Goal: Answer question/provide support: Share knowledge or assist other users

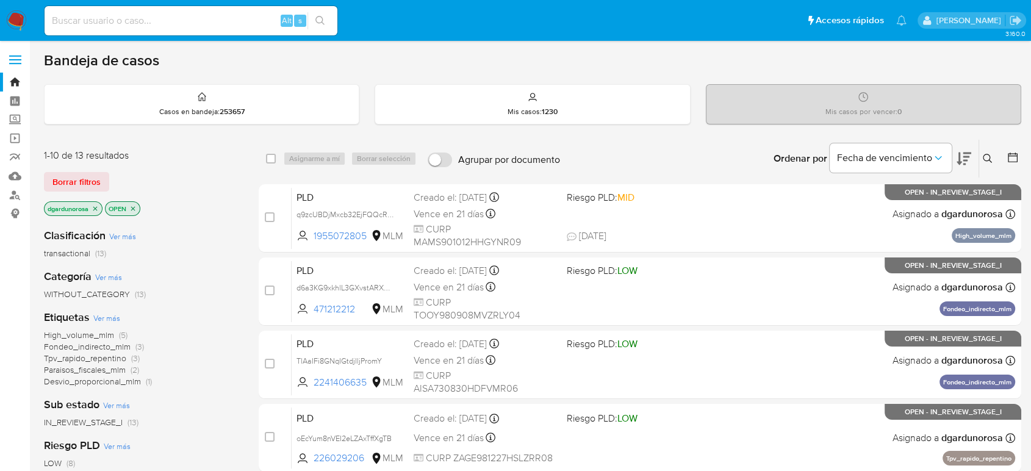
click at [988, 157] on icon at bounding box center [988, 159] width 10 height 10
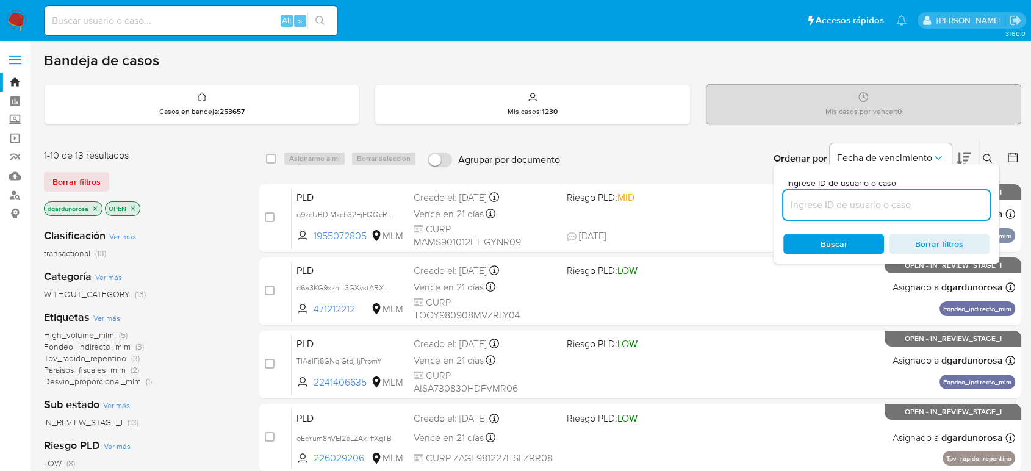
drag, startPoint x: 898, startPoint y: 205, endPoint x: 902, endPoint y: 193, distance: 12.4
click at [898, 206] on input at bounding box center [886, 205] width 206 height 16
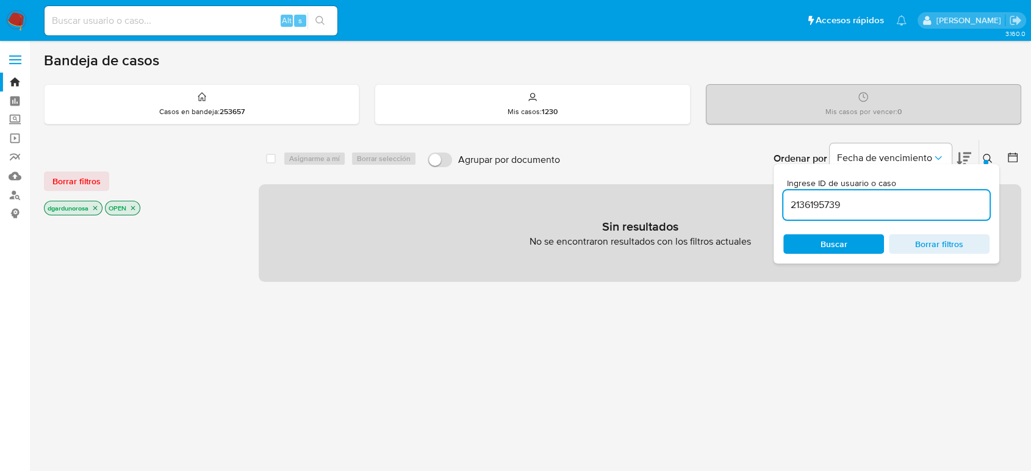
click at [891, 206] on input "2136195739" at bounding box center [886, 205] width 206 height 16
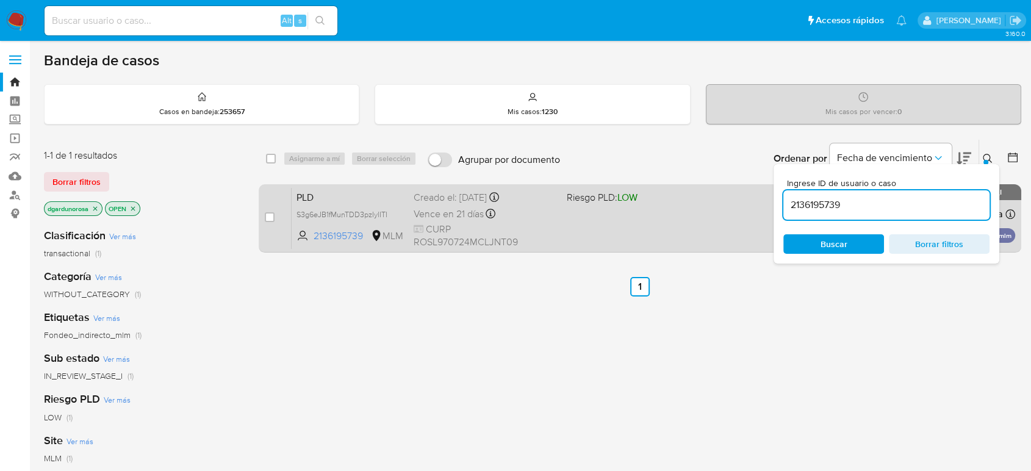
click at [511, 236] on span "CURP ROSL970724MCLJNT09" at bounding box center [485, 236] width 143 height 26
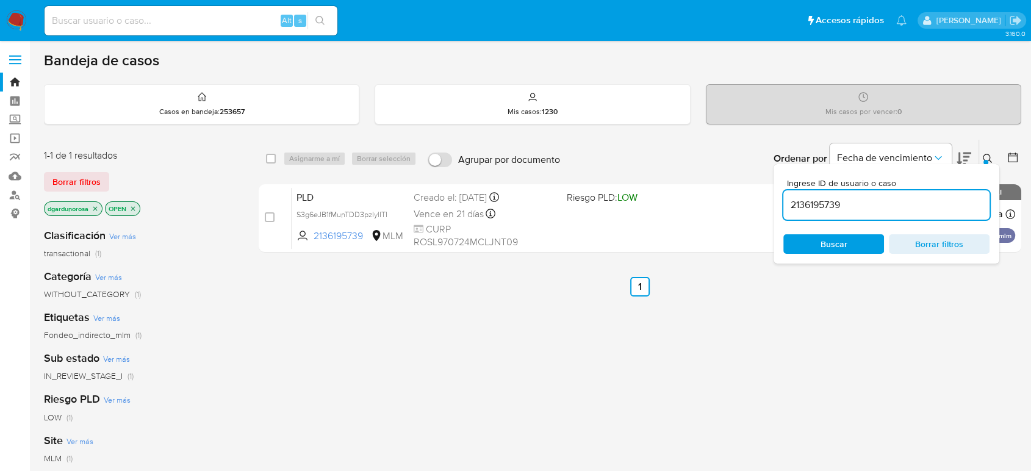
click at [836, 214] on div "2136195739" at bounding box center [886, 204] width 206 height 29
click at [830, 207] on input "2136195739" at bounding box center [886, 205] width 206 height 16
click at [829, 207] on input "2136195739" at bounding box center [886, 205] width 206 height 16
paste input "241406635"
type input "2241406635"
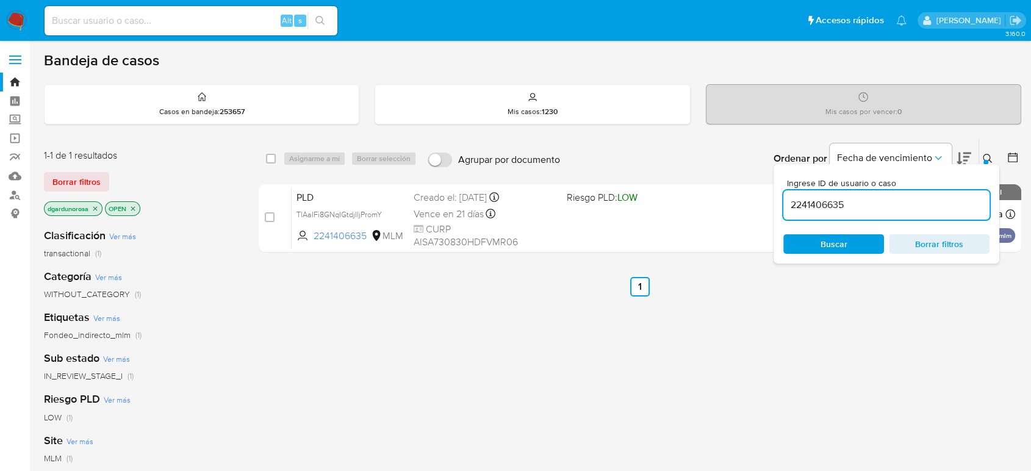
click at [989, 149] on div "Ingrese ID de usuario o caso 2241406635 Buscar Borrar filtros" at bounding box center [989, 159] width 21 height 38
click at [986, 155] on icon at bounding box center [988, 159] width 10 height 10
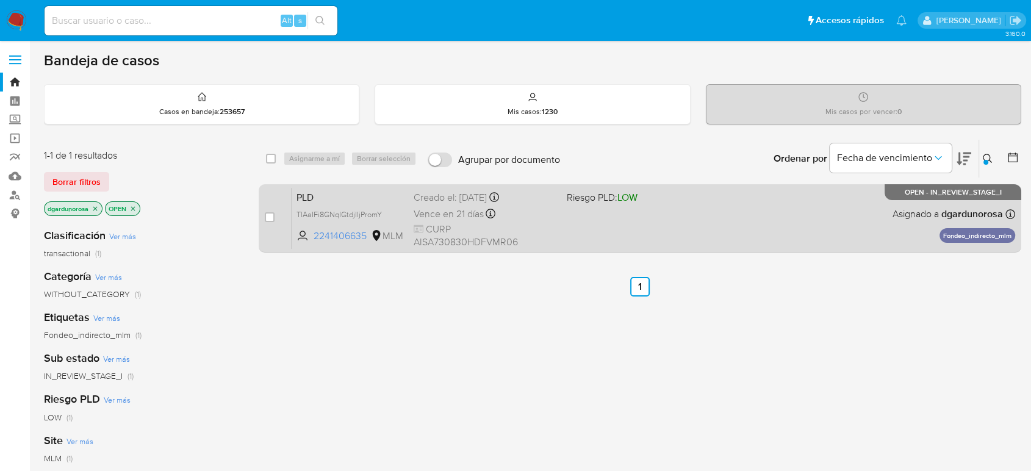
click at [821, 223] on div "PLD TlAaIFi8GNqIGtdjIljPromY 2241406635 MLM Riesgo PLD: LOW Creado el: 12/08/20…" at bounding box center [654, 218] width 724 height 62
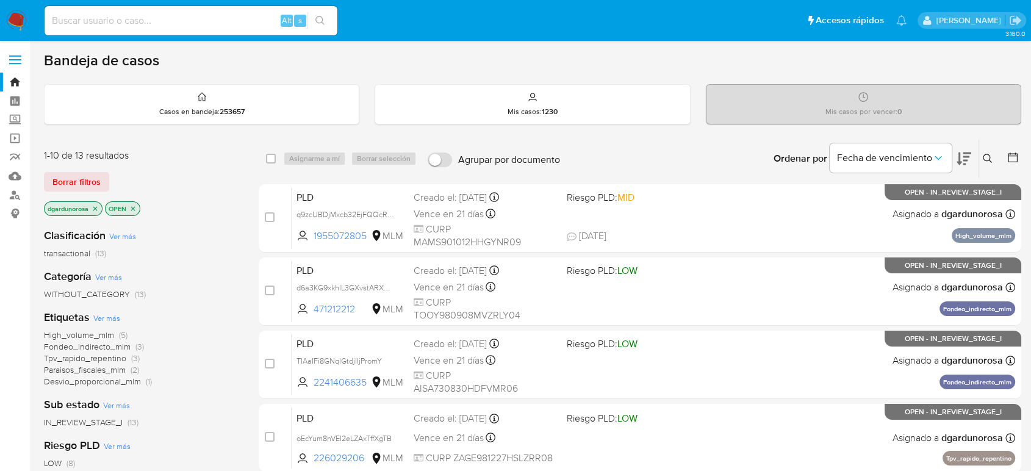
click at [221, 17] on input at bounding box center [191, 21] width 293 height 16
paste input "341098529"
type input "341098529"
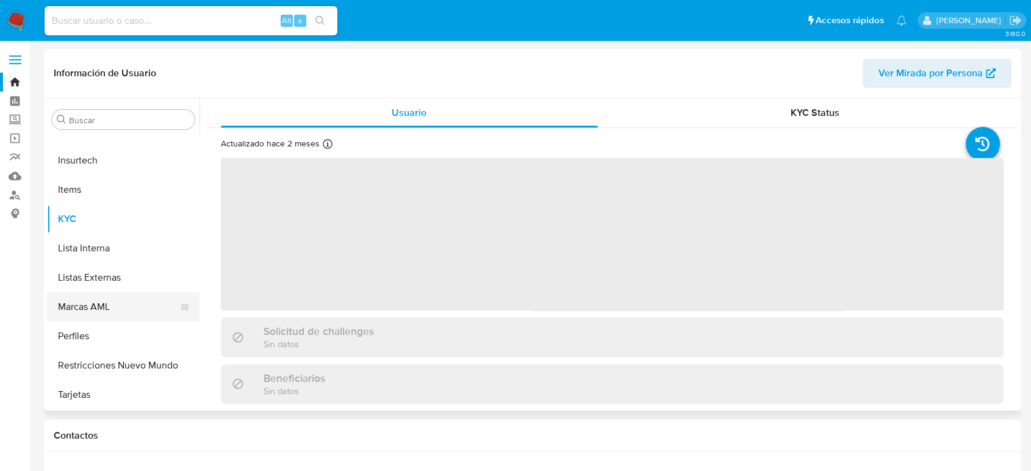
select select "10"
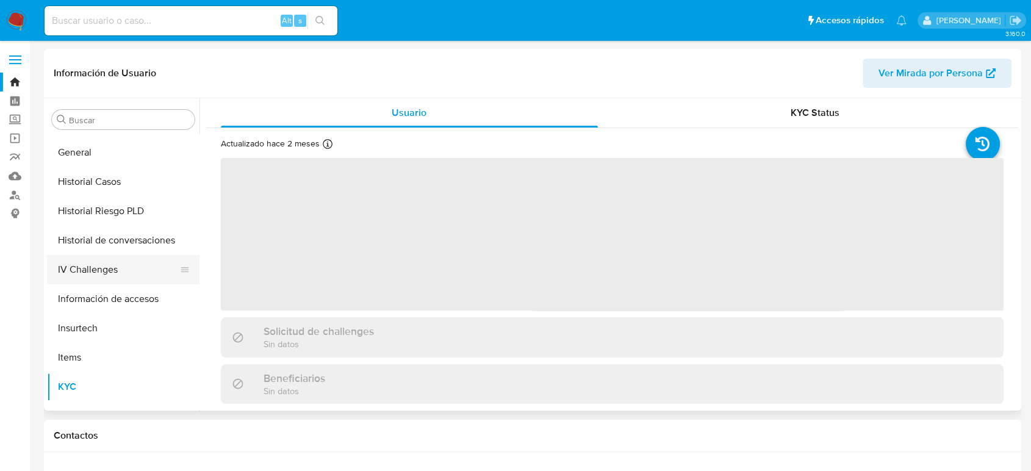
scroll to position [312, 0]
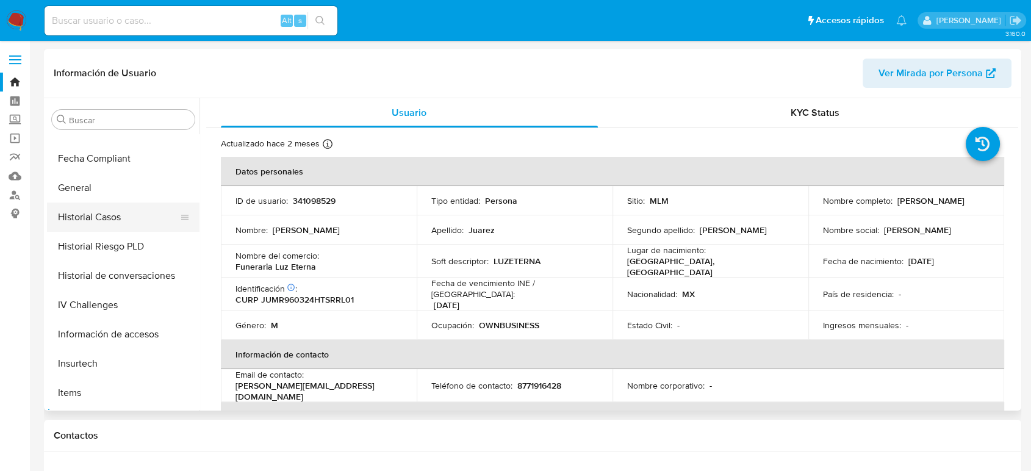
click at [103, 209] on button "Historial Casos" at bounding box center [118, 217] width 143 height 29
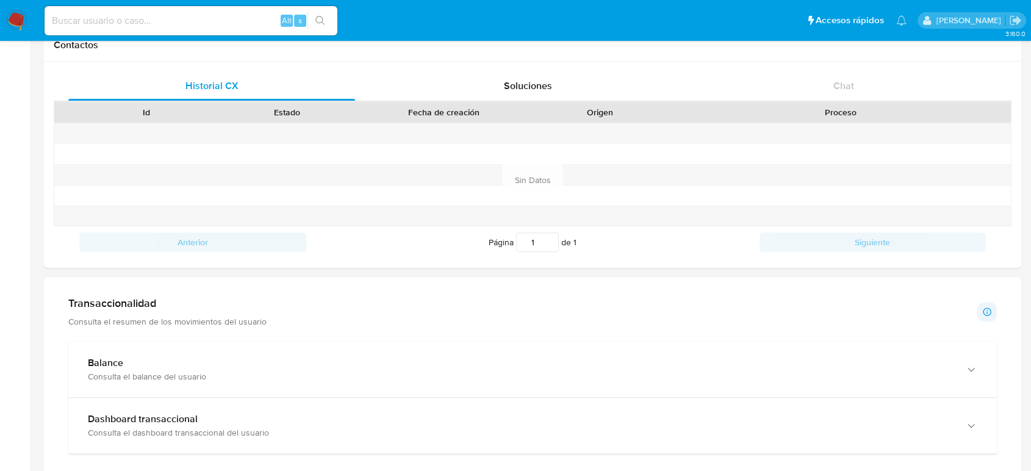
scroll to position [610, 0]
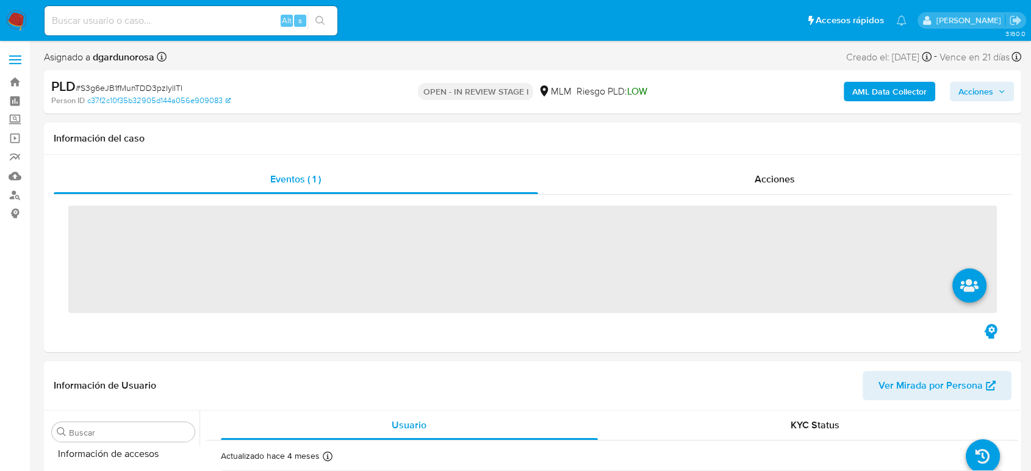
scroll to position [516, 0]
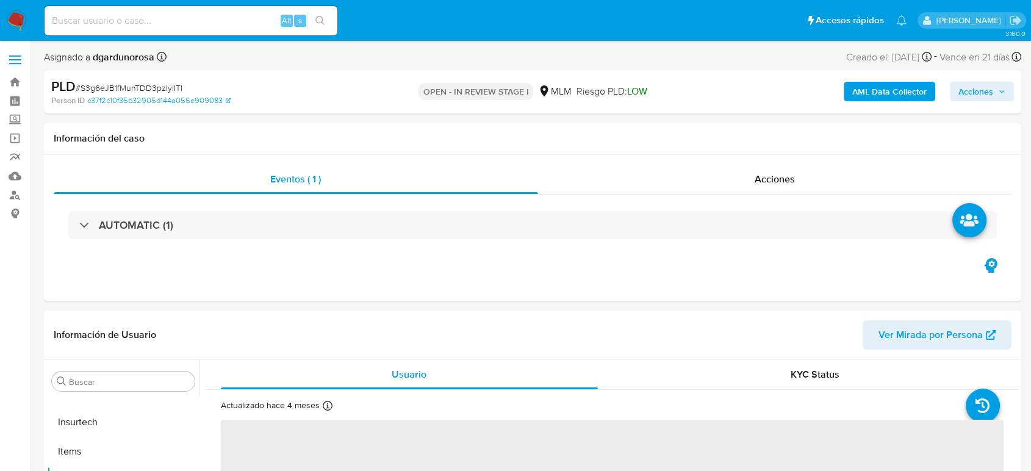
select select "10"
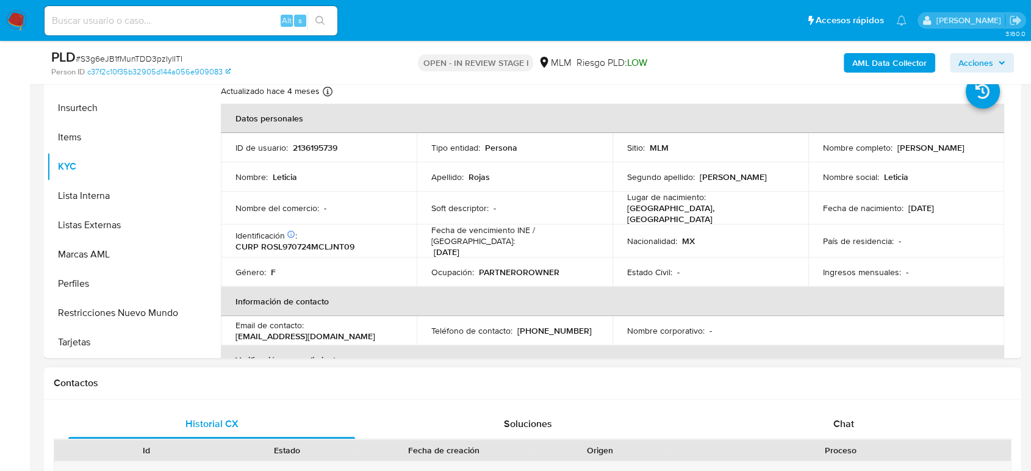
scroll to position [339, 0]
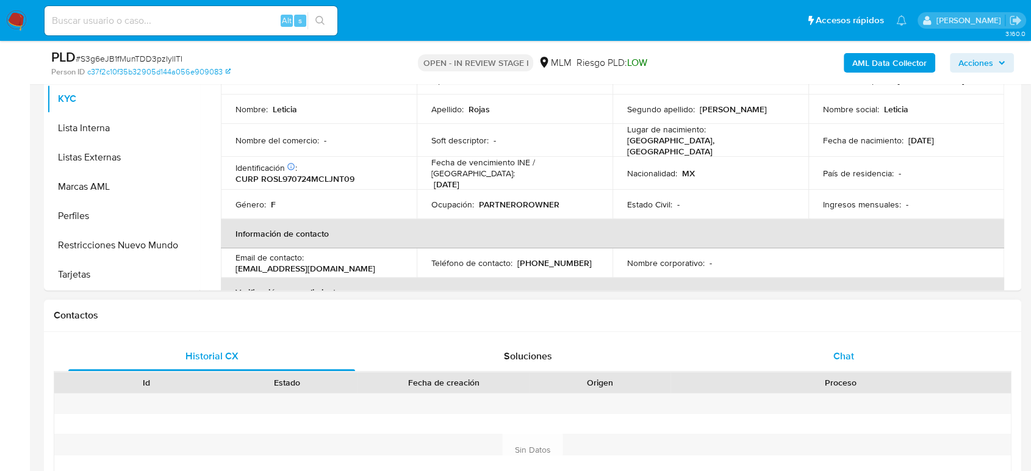
click at [839, 351] on span "Chat" at bounding box center [843, 356] width 21 height 14
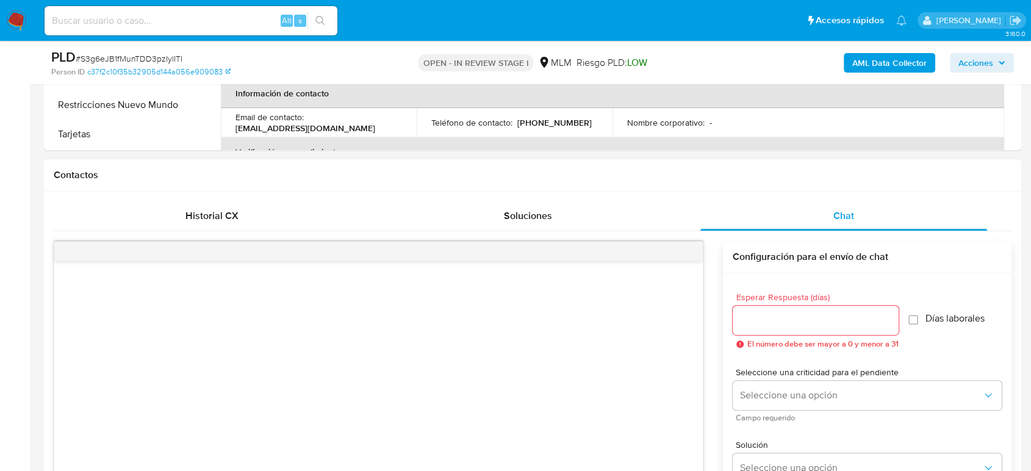
scroll to position [610, 0]
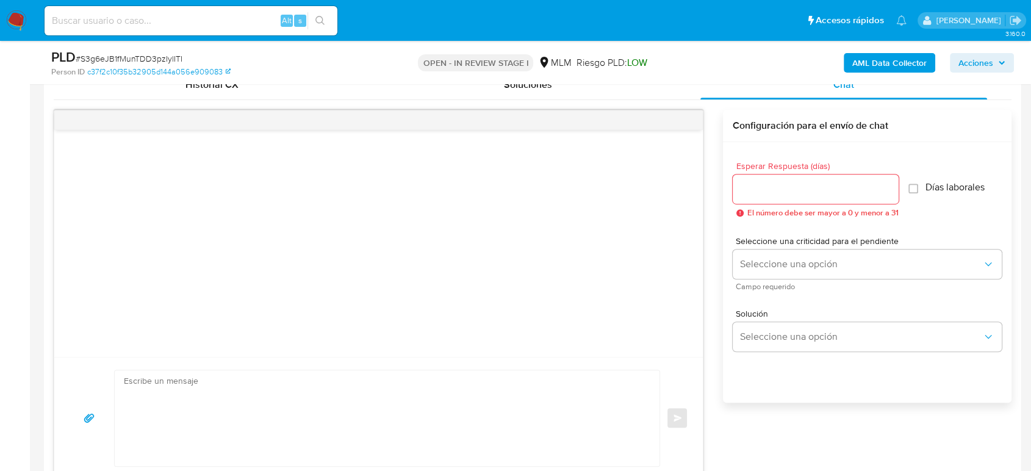
click at [842, 193] on input "Esperar Respuesta (días)" at bounding box center [816, 189] width 166 height 16
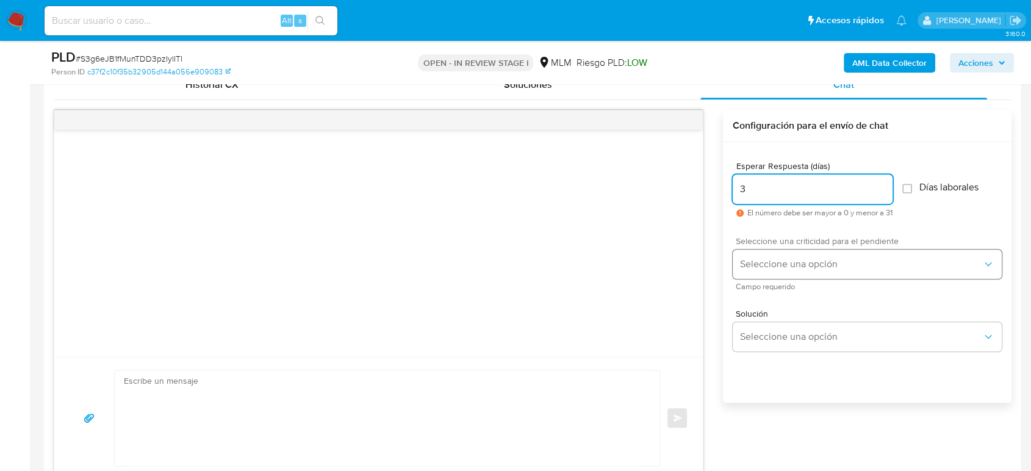
type input "3"
click at [772, 271] on button "Seleccione una opción" at bounding box center [867, 264] width 269 height 29
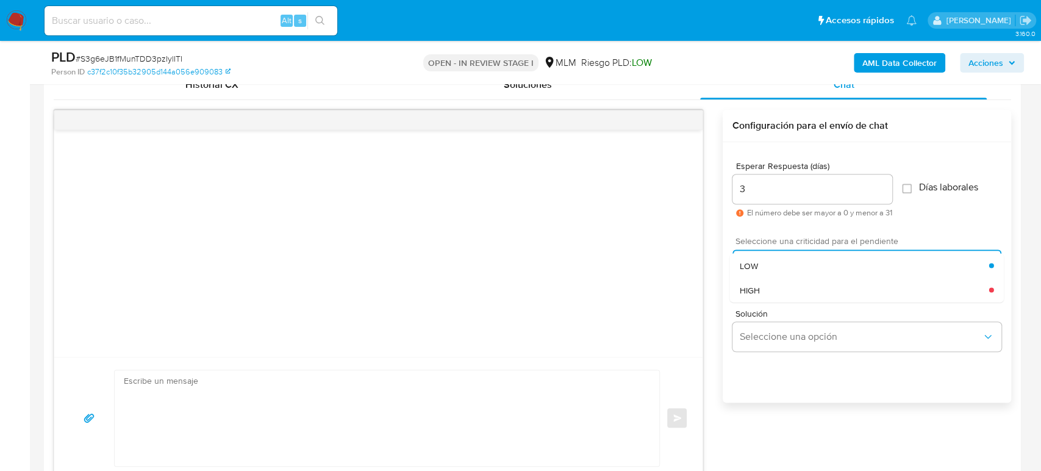
click at [763, 288] on div "HIGH" at bounding box center [864, 290] width 250 height 24
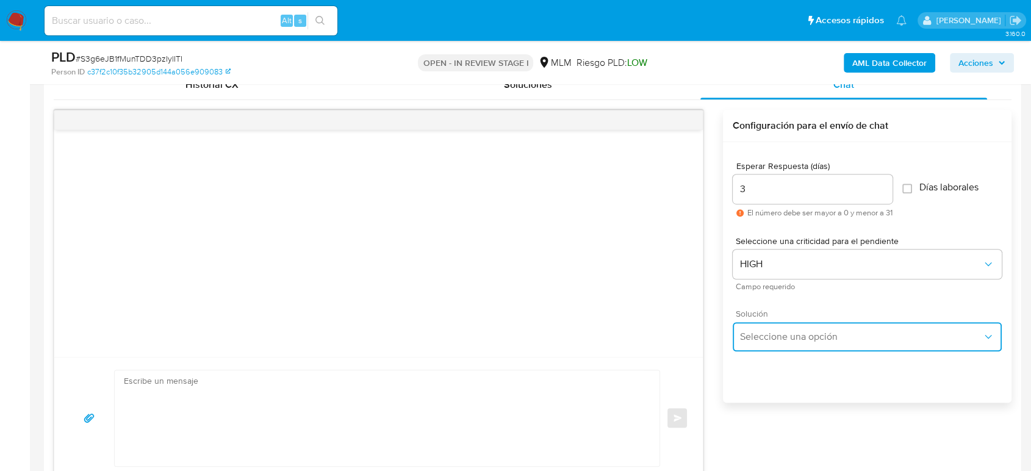
click at [772, 336] on span "Seleccione una opción" at bounding box center [861, 337] width 242 height 12
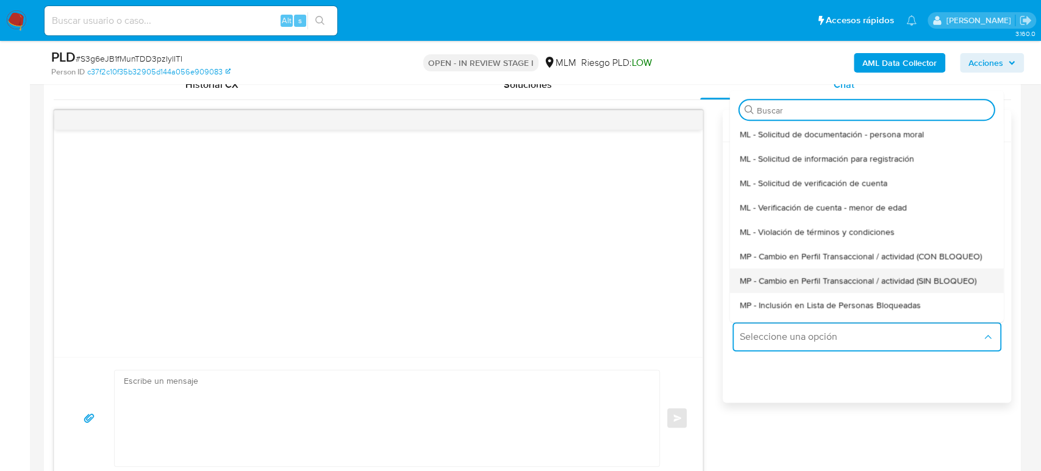
click at [820, 270] on div "MP - Cambio en Perfil Transaccional / actividad (SIN BLOQUEO)" at bounding box center [866, 280] width 254 height 24
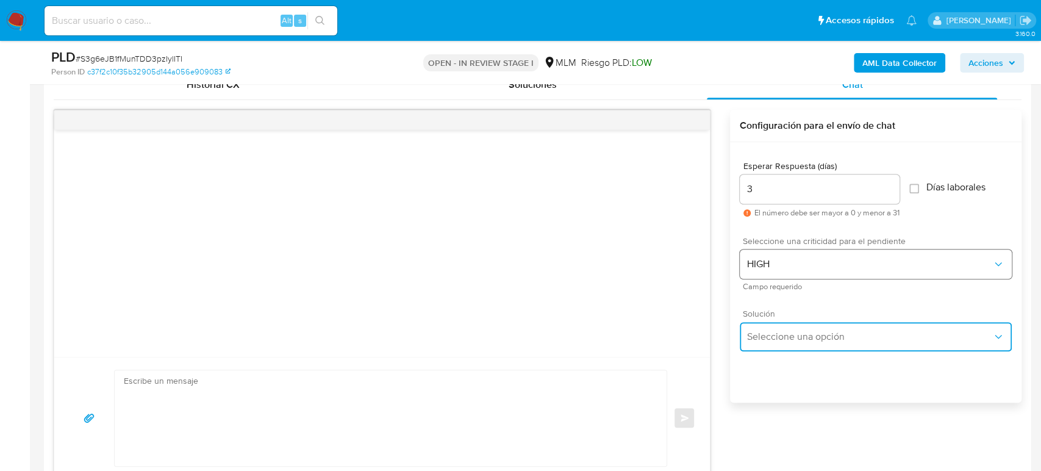
type textarea "Estimado ,Te comunicamos que se ha identificado un cambio en el uso habitual de…"
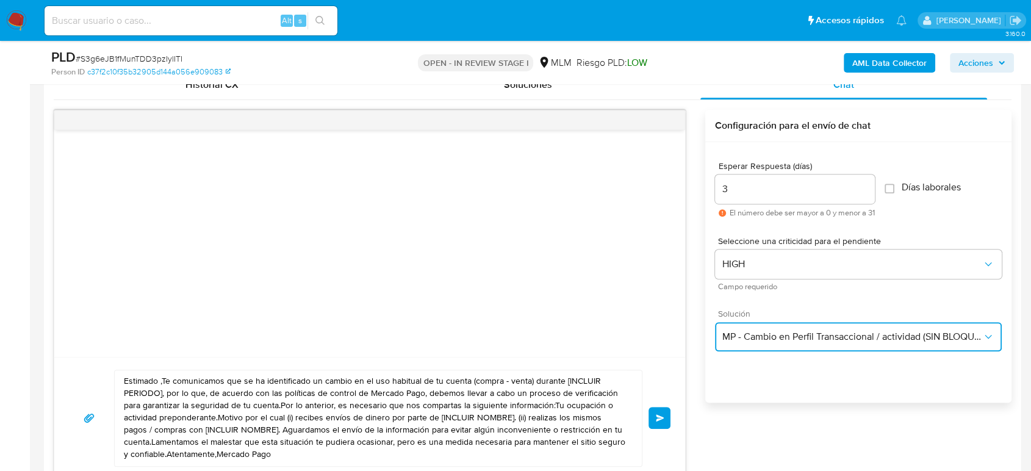
scroll to position [678, 0]
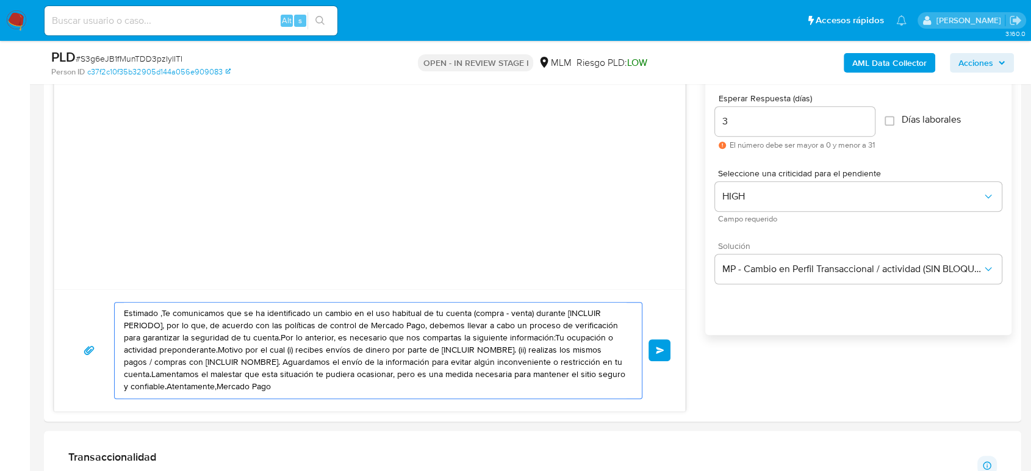
drag, startPoint x: 289, startPoint y: 391, endPoint x: 33, endPoint y: 278, distance: 280.2
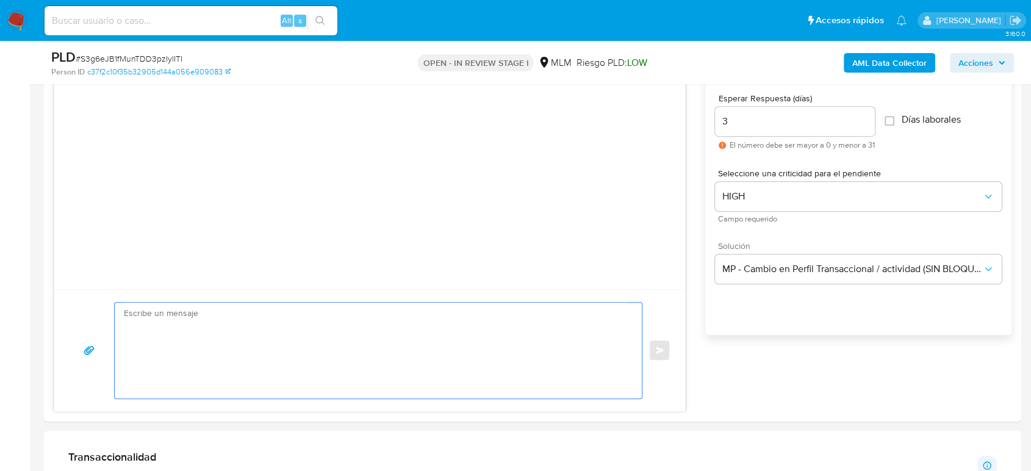
paste textarea "Estimado cliente, De acuerdo con las políticas de control de Mercado Pago, debe…"
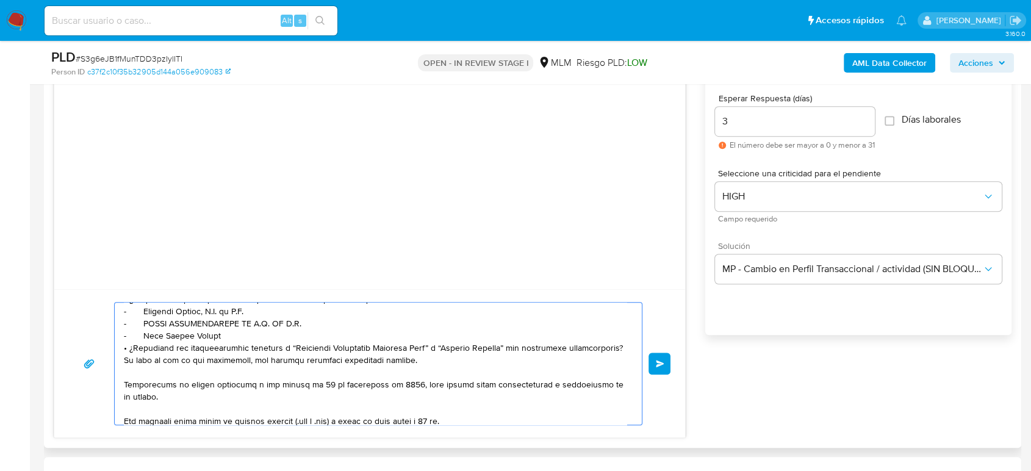
scroll to position [135, 0]
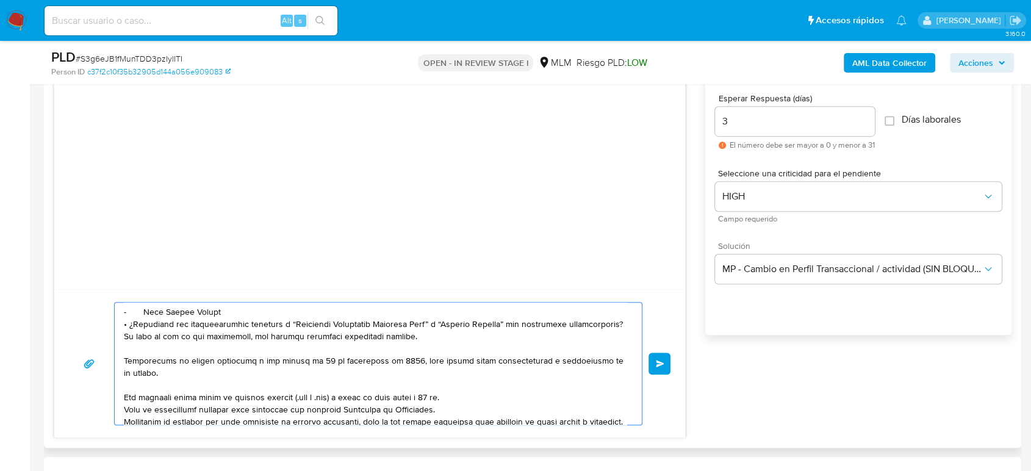
click at [304, 315] on textarea at bounding box center [375, 364] width 503 height 122
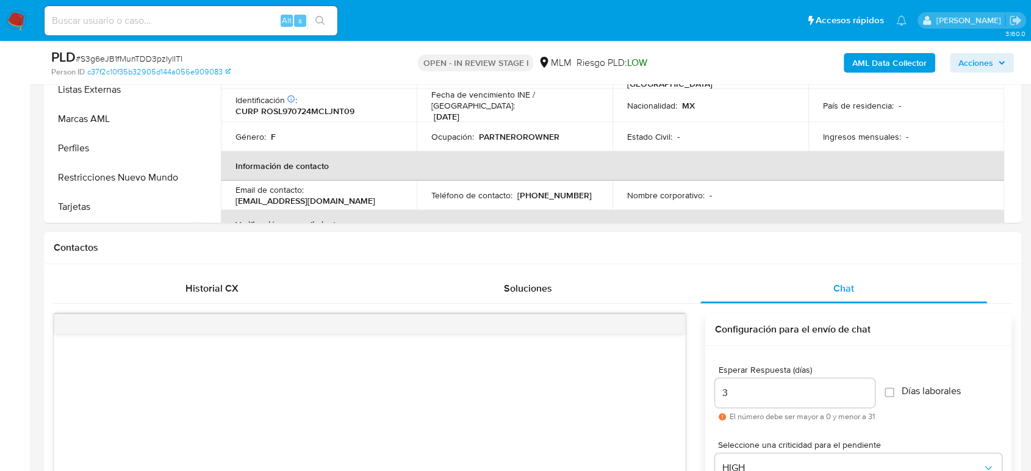
scroll to position [745, 0]
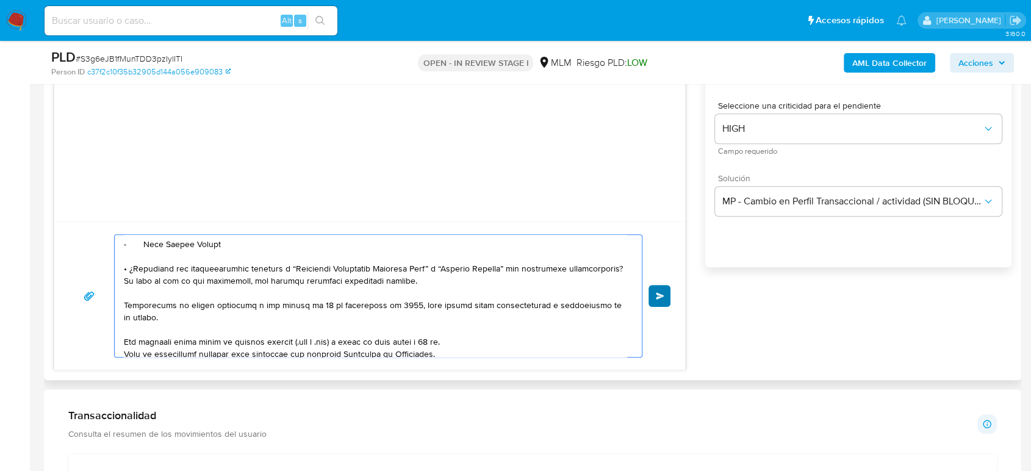
type textarea "Estimado cliente, De acuerdo con las políticas de control de Mercado Pago, debe…"
click at [659, 301] on button "Enviar" at bounding box center [659, 296] width 22 height 22
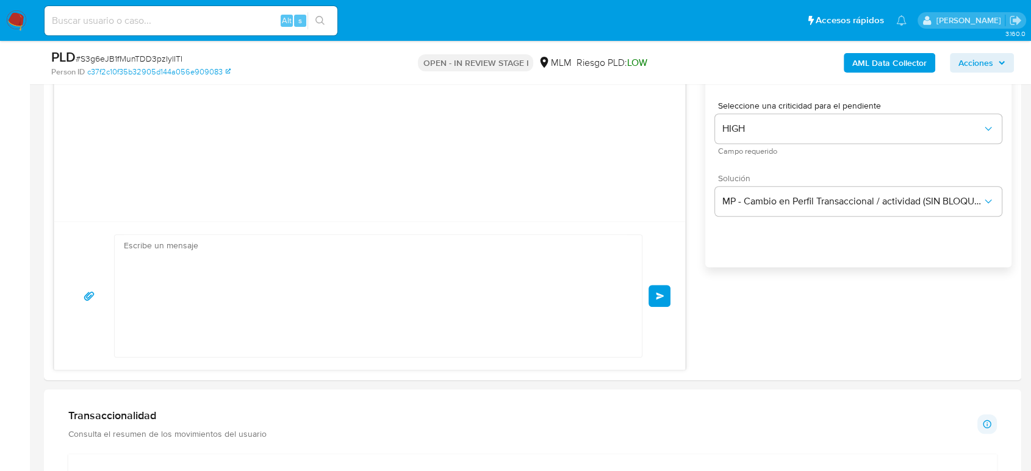
scroll to position [264, 0]
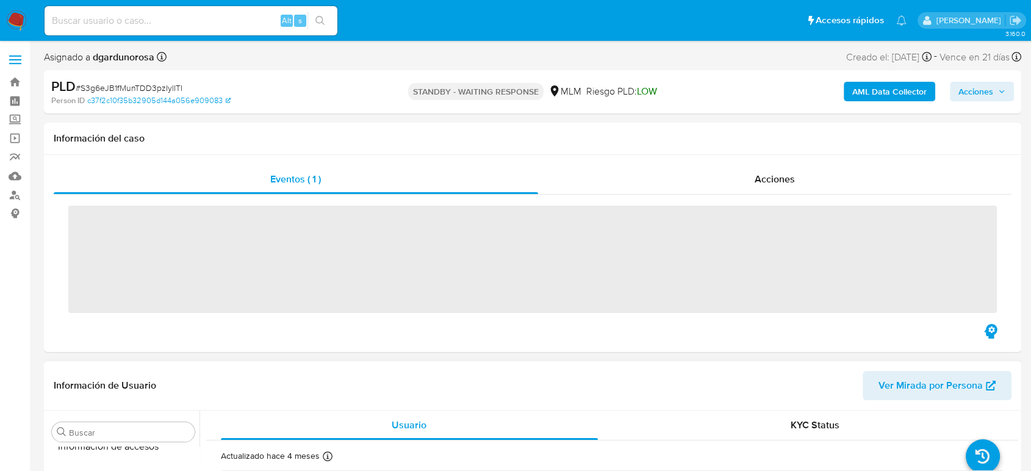
scroll to position [516, 0]
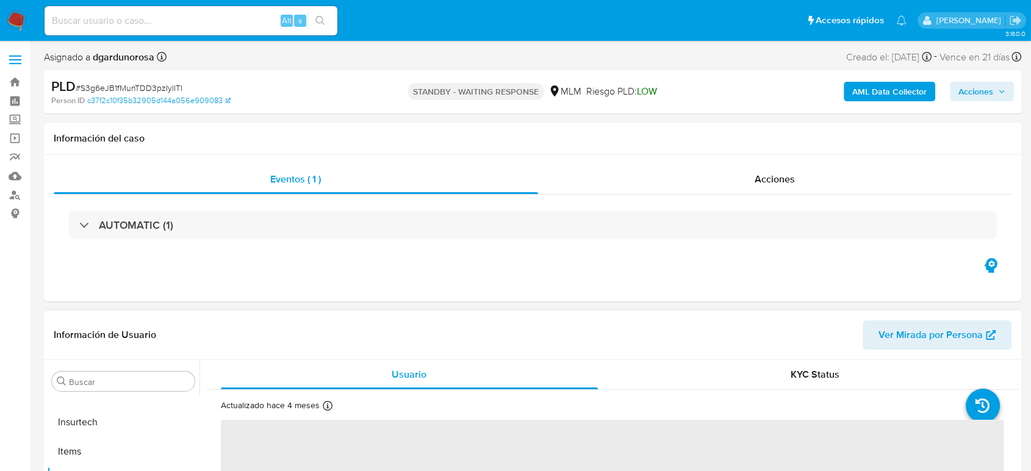
select select "10"
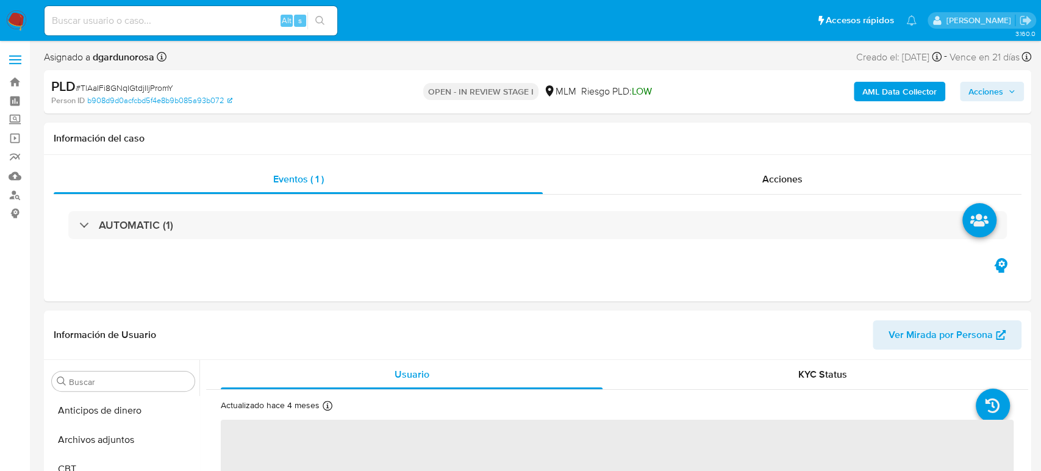
select select "10"
